Goal: Task Accomplishment & Management: Use online tool/utility

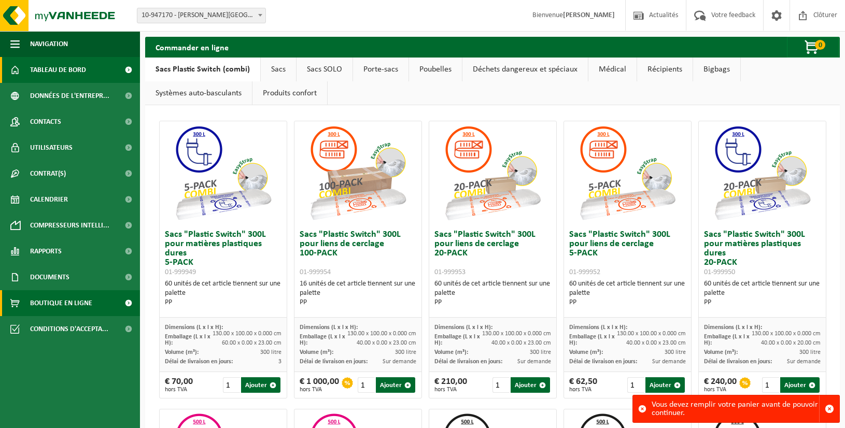
click at [67, 64] on span "Tableau de bord" at bounding box center [58, 70] width 56 height 26
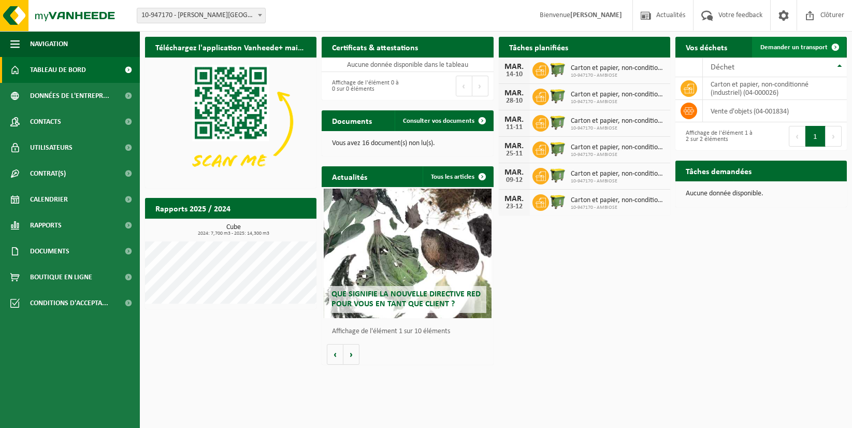
click at [802, 46] on span "Demander un transport" at bounding box center [794, 47] width 67 height 7
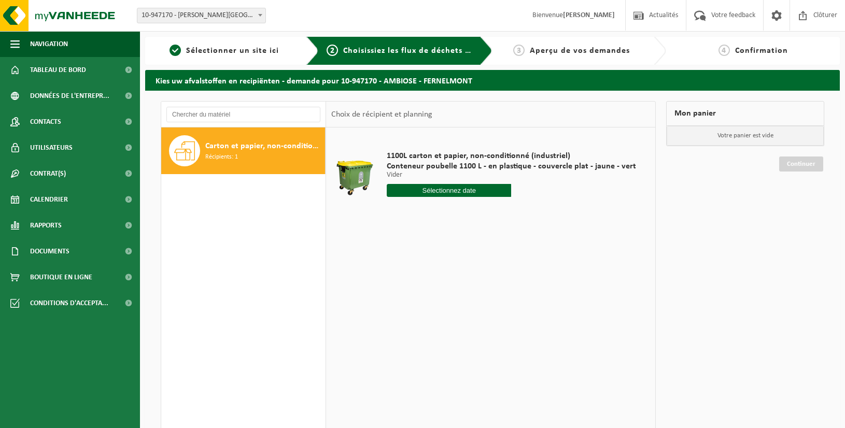
click at [469, 250] on div "1100L carton et papier, non-conditionné (industriel) Conteneur poubelle 1100 L …" at bounding box center [490, 282] width 329 height 311
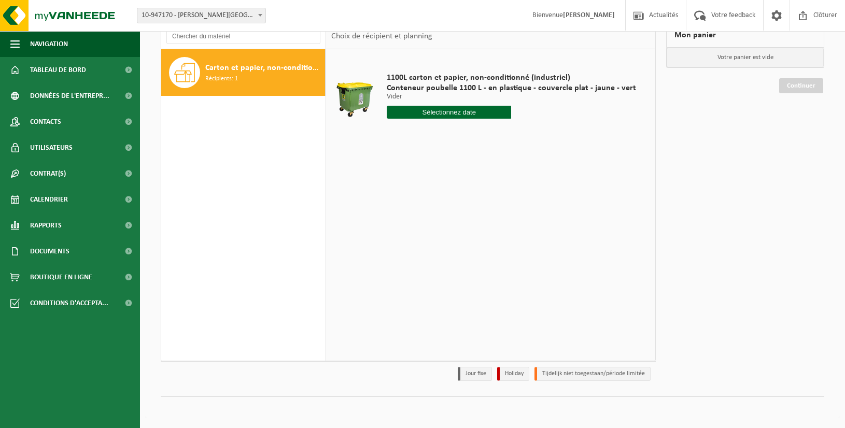
scroll to position [26, 0]
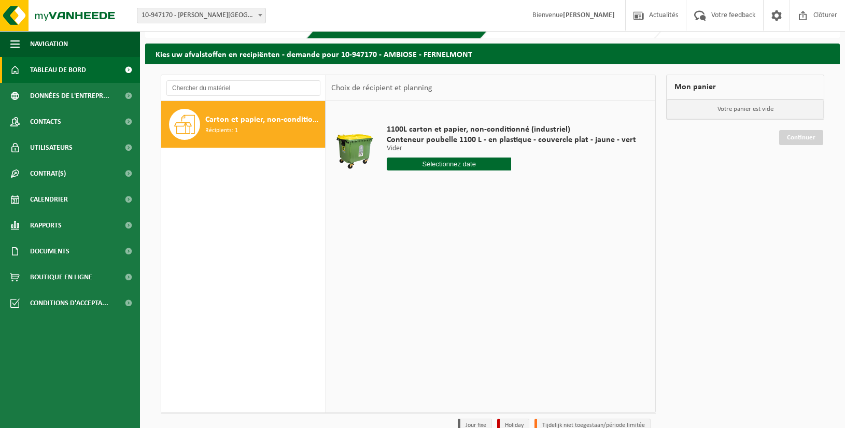
click at [132, 71] on span at bounding box center [128, 70] width 23 height 26
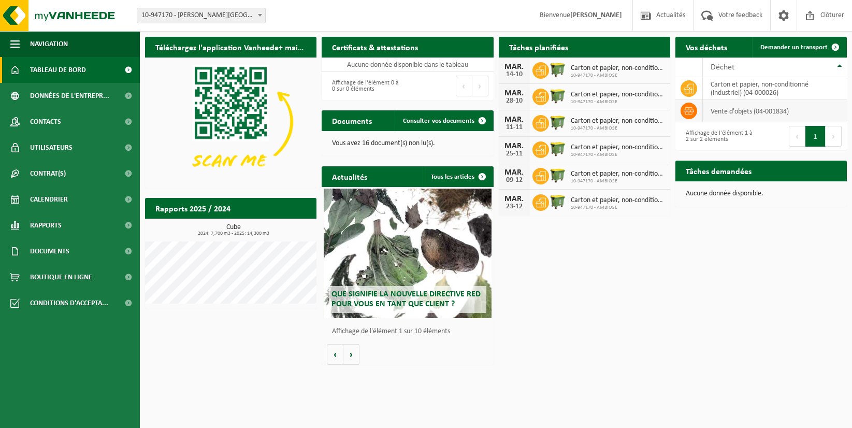
click at [751, 114] on td "vente d'objets (04-001834)" at bounding box center [775, 111] width 144 height 22
click at [691, 110] on icon at bounding box center [689, 111] width 10 height 10
click at [706, 112] on td "vente d'objets (04-001834)" at bounding box center [775, 111] width 144 height 22
click at [691, 112] on icon at bounding box center [689, 110] width 10 height 7
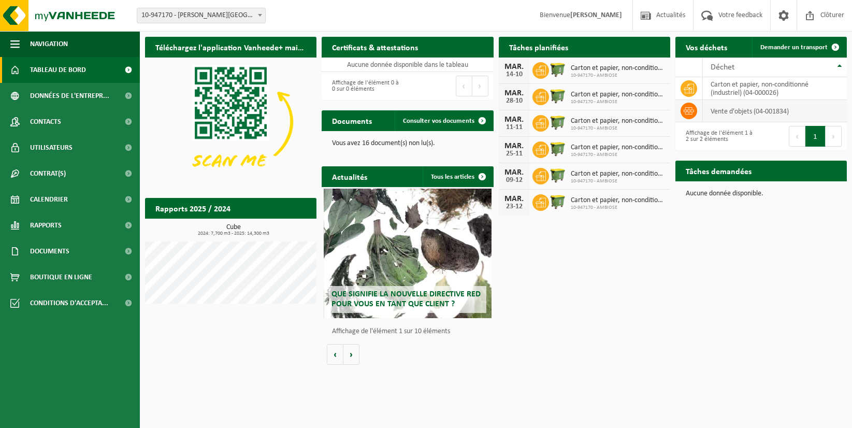
click at [686, 111] on icon at bounding box center [689, 111] width 10 height 10
click at [696, 120] on td at bounding box center [689, 111] width 27 height 22
click at [691, 106] on icon at bounding box center [689, 111] width 10 height 10
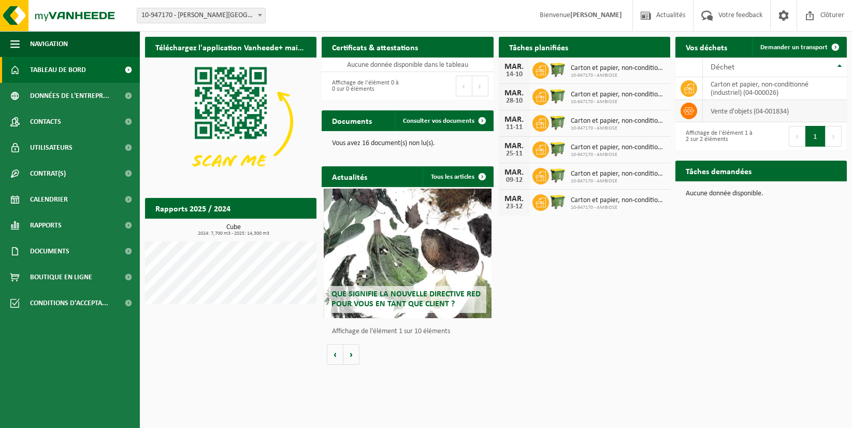
click at [687, 113] on icon at bounding box center [689, 111] width 10 height 10
click at [700, 83] on td at bounding box center [689, 88] width 27 height 23
click at [697, 85] on td at bounding box center [689, 88] width 27 height 23
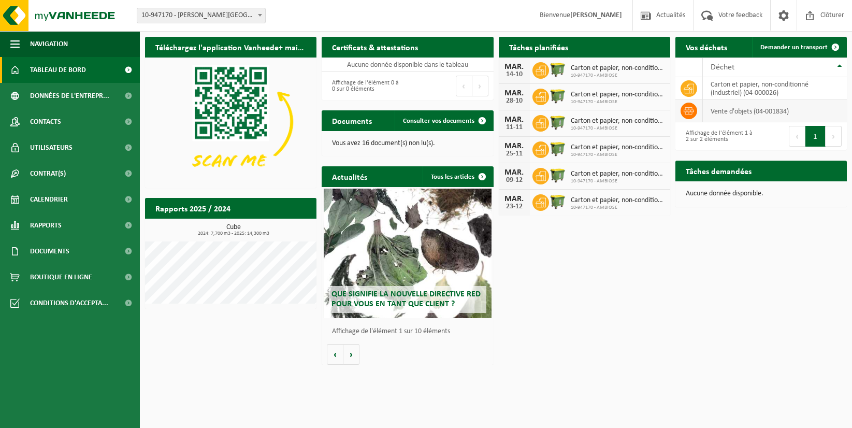
click at [696, 112] on span at bounding box center [689, 111] width 17 height 17
click at [832, 134] on button "Suivant" at bounding box center [834, 136] width 16 height 21
click at [798, 136] on button "Précédent" at bounding box center [797, 136] width 17 height 21
click at [265, 238] on div "Cube 2024: 7,700 m3 - 2025: 14,300 m3" at bounding box center [231, 264] width 172 height 80
click at [804, 42] on link "Demander un transport" at bounding box center [799, 47] width 94 height 21
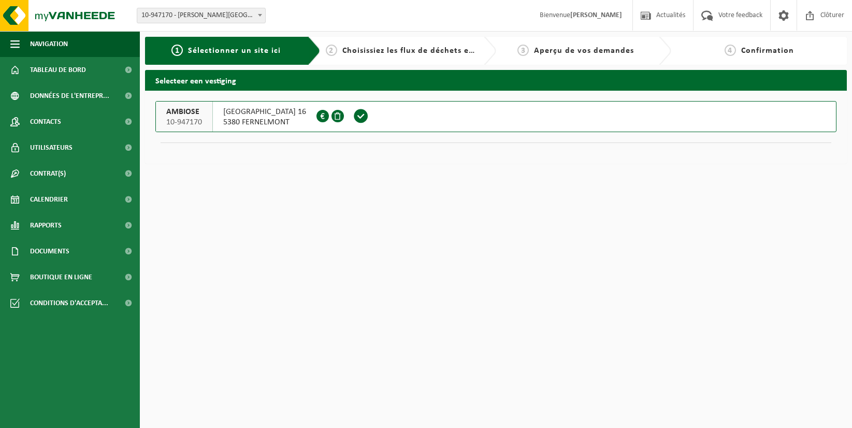
click at [414, 116] on button "AMBIOSE 10-947170 RUE DE LA PETITE BOLETTE 16 5380 FERNELMONT 0568.924.202" at bounding box center [495, 116] width 681 height 31
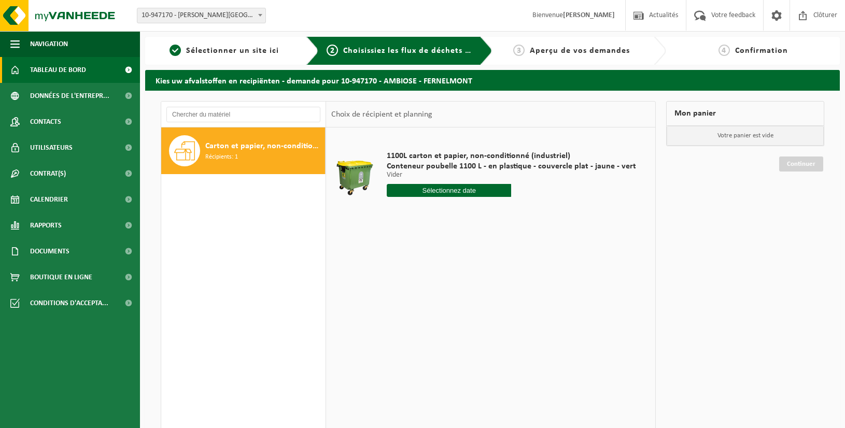
click at [66, 76] on span "Tableau de bord" at bounding box center [58, 70] width 56 height 26
